Goal: Information Seeking & Learning: Learn about a topic

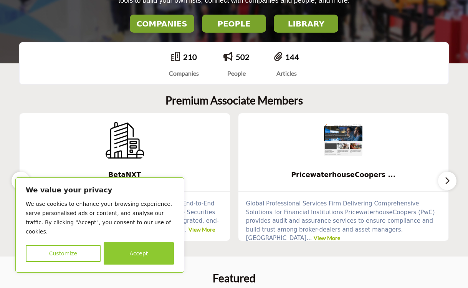
scroll to position [164, 0]
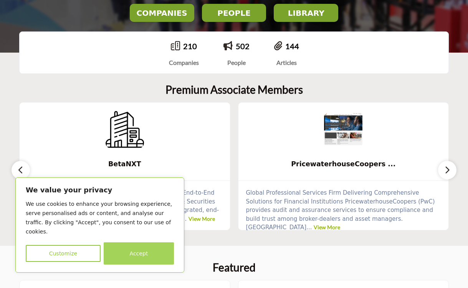
click at [144, 249] on button "Accept" at bounding box center [139, 253] width 70 height 22
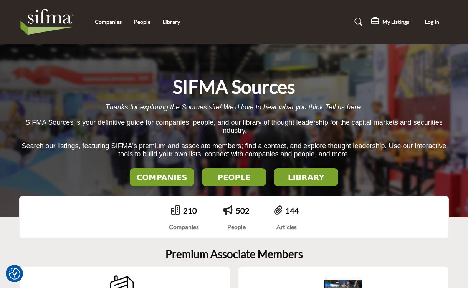
scroll to position [0, 0]
click at [177, 22] on link "Library" at bounding box center [171, 21] width 17 height 7
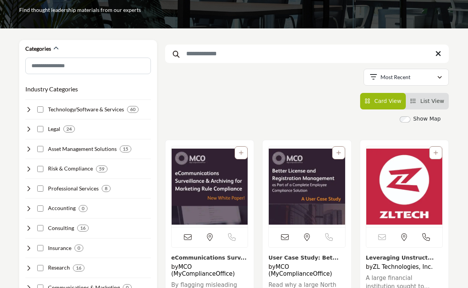
scroll to position [128, 0]
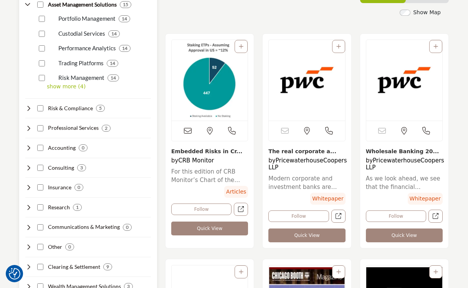
scroll to position [306, 0]
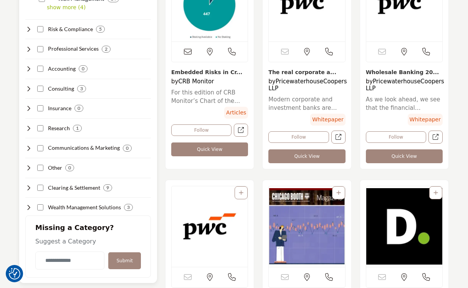
click at [43, 87] on div "Consulting 3" at bounding box center [55, 89] width 61 height 8
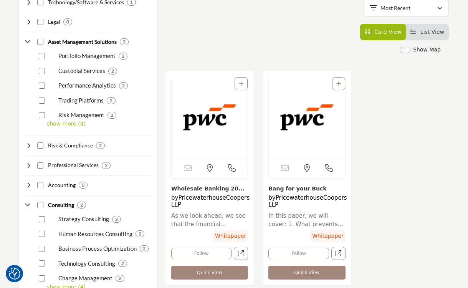
scroll to position [189, 0]
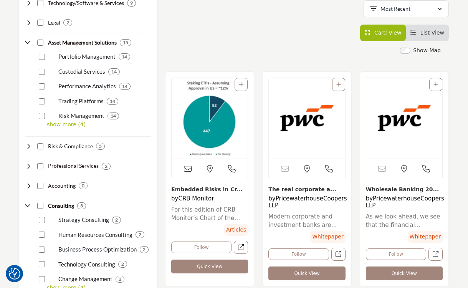
click at [418, 29] on li "List View" at bounding box center [427, 33] width 43 height 17
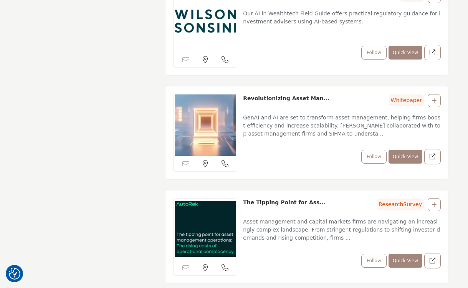
scroll to position [1007, 0]
